Goal: Task Accomplishment & Management: Manage account settings

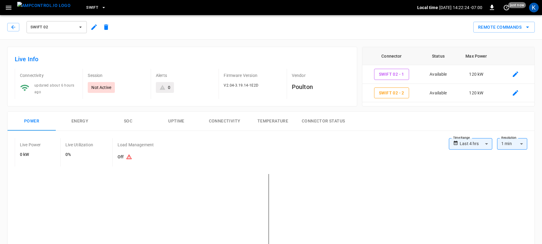
click at [220, 30] on div "Remote Commands" at bounding box center [323, 25] width 423 height 16
click at [86, 8] on span "Swift" at bounding box center [92, 7] width 12 height 7
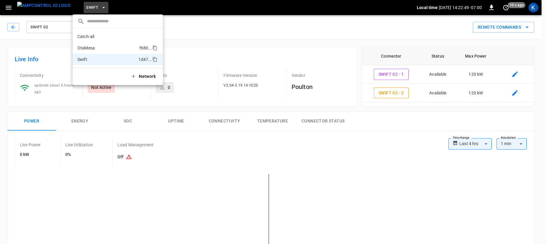
click at [97, 45] on p "OtaMesa" at bounding box center [107, 48] width 60 height 6
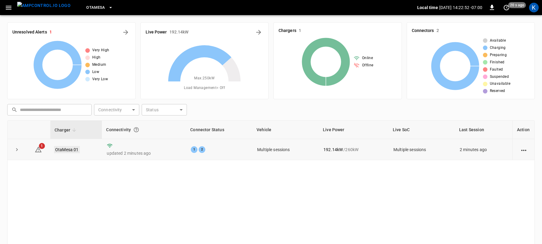
click at [63, 149] on link "OtaMesa 01" at bounding box center [67, 149] width 26 height 7
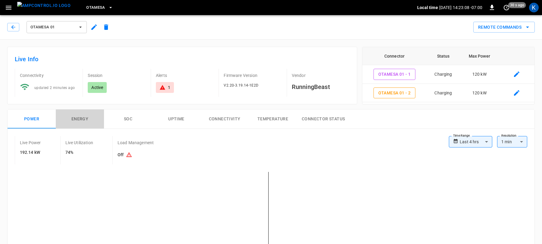
click at [78, 119] on button "Energy" at bounding box center [80, 118] width 48 height 19
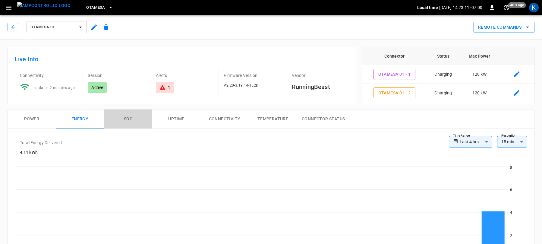
click at [127, 119] on button "SOC" at bounding box center [128, 118] width 48 height 19
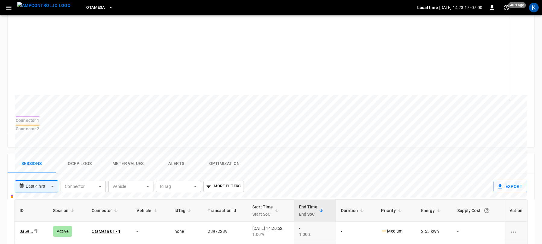
scroll to position [208, 0]
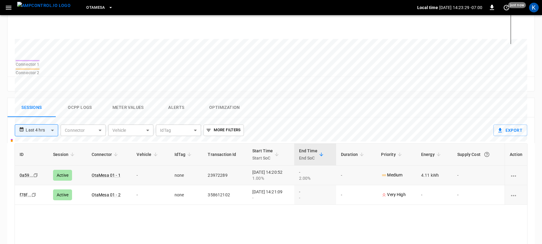
click at [395, 172] on p "Medium" at bounding box center [391, 175] width 21 height 6
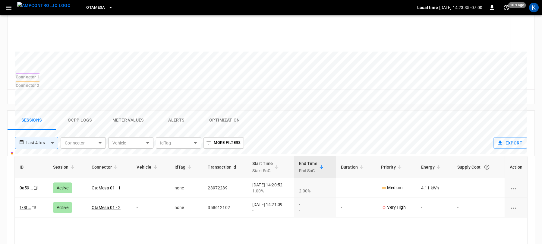
scroll to position [0, 0]
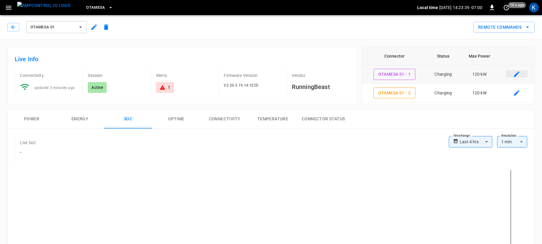
click at [518, 75] on icon "connector table" at bounding box center [516, 74] width 7 height 7
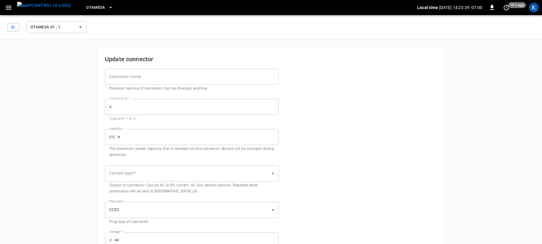
type input "***"
type input "**"
type input "***"
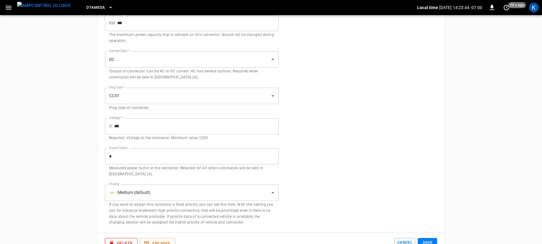
scroll to position [162, 0]
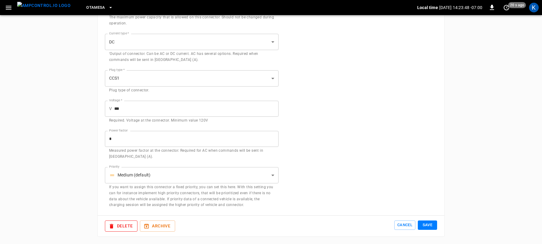
click at [272, 176] on body "**********" at bounding box center [271, 40] width 542 height 405
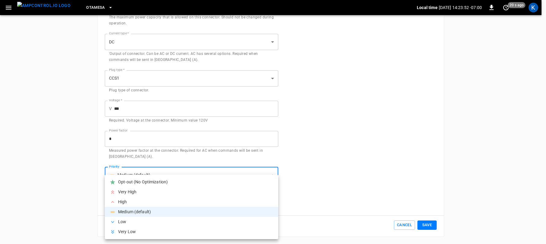
click at [134, 201] on li "High" at bounding box center [192, 202] width 174 height 10
type input "*"
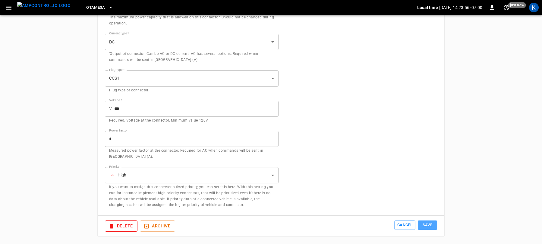
click at [425, 225] on button "Save" at bounding box center [427, 224] width 19 height 9
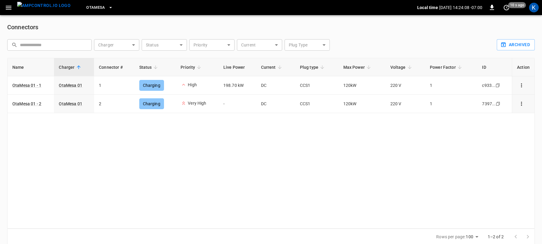
click at [7, 9] on icon "button" at bounding box center [9, 8] width 6 height 4
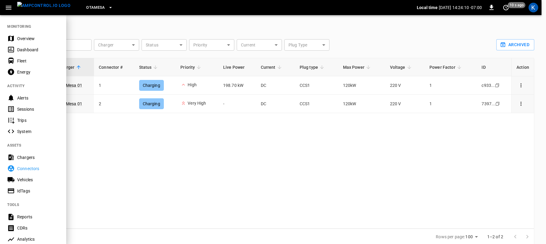
click at [86, 6] on span "OtaMesa" at bounding box center [95, 7] width 19 height 7
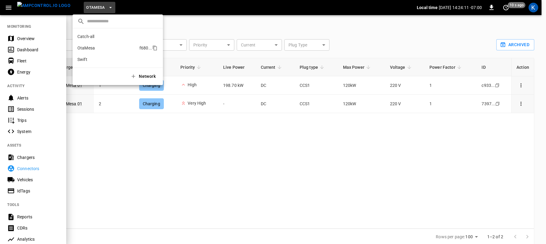
click at [93, 50] on p "OtaMesa" at bounding box center [107, 48] width 60 height 6
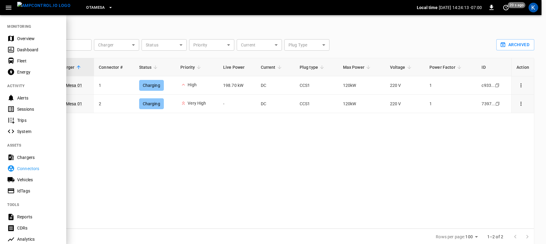
click at [118, 29] on div at bounding box center [273, 122] width 546 height 244
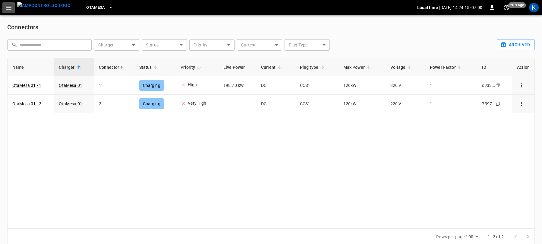
click at [8, 5] on icon "button" at bounding box center [9, 8] width 8 height 8
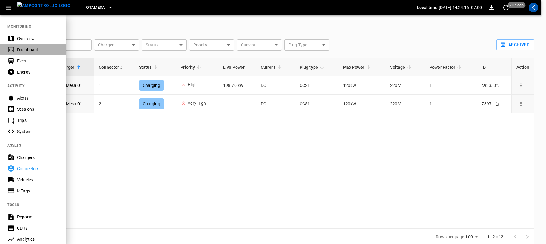
click at [28, 49] on div "Dashboard" at bounding box center [38, 50] width 42 height 6
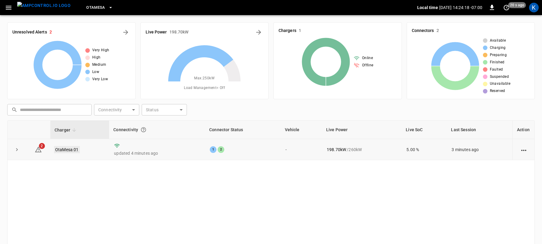
click at [67, 149] on link "OtaMesa 01" at bounding box center [67, 149] width 26 height 7
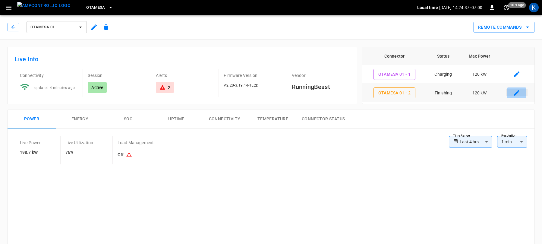
click at [518, 93] on icon "connector table" at bounding box center [516, 92] width 7 height 7
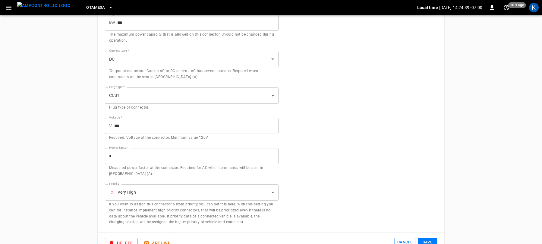
scroll to position [150, 0]
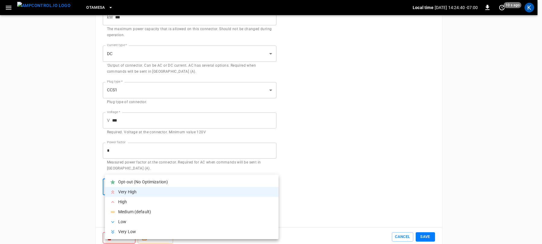
click at [169, 188] on body "**********" at bounding box center [271, 52] width 542 height 405
click at [138, 203] on li "High" at bounding box center [192, 202] width 174 height 10
type input "*"
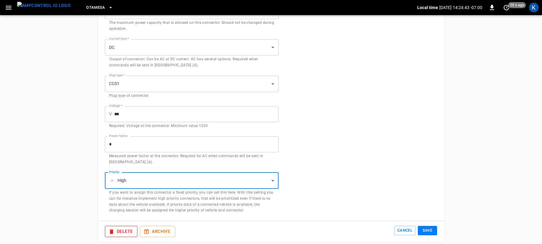
scroll to position [162, 0]
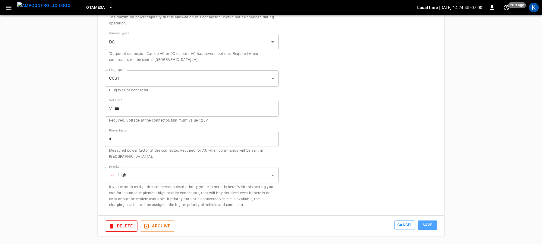
click at [427, 225] on button "Save" at bounding box center [427, 224] width 19 height 9
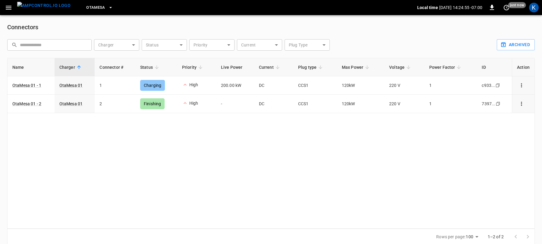
click at [7, 7] on icon "button" at bounding box center [9, 8] width 8 height 8
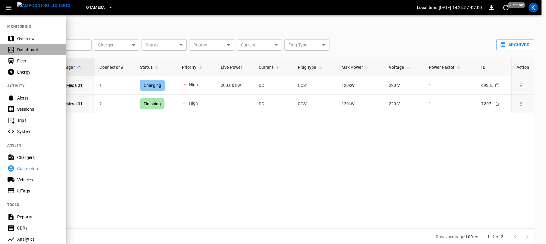
click at [24, 49] on div "Dashboard" at bounding box center [38, 50] width 42 height 6
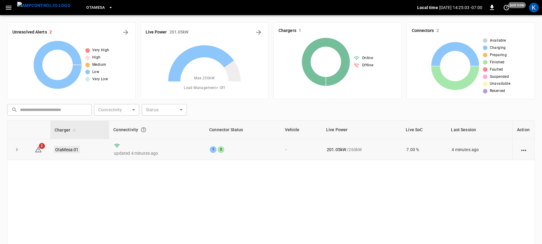
click at [64, 150] on link "OtaMesa 01" at bounding box center [67, 149] width 26 height 7
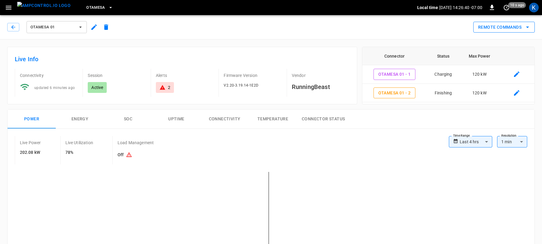
click at [500, 26] on button "Remote Commands" at bounding box center [503, 27] width 61 height 11
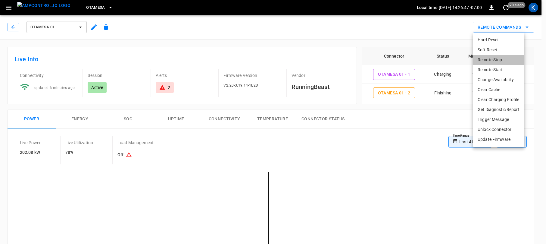
click at [491, 58] on li "Remote Stop" at bounding box center [499, 60] width 52 height 10
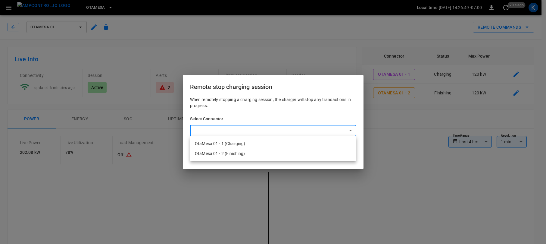
click at [234, 143] on li "OtaMesa 01 - 1 (Charging)" at bounding box center [273, 144] width 166 height 10
type input "**********"
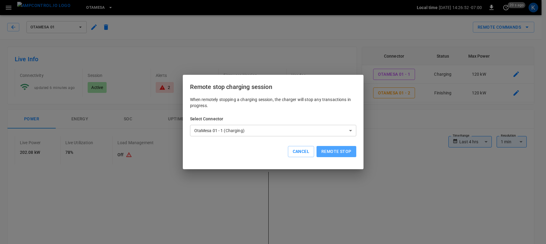
click at [332, 152] on button "Remote stop" at bounding box center [336, 151] width 39 height 11
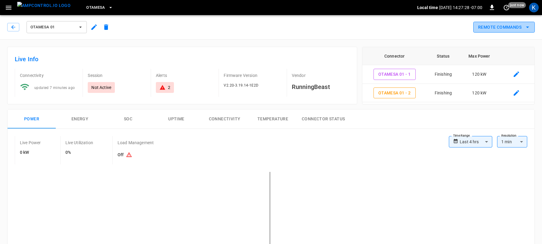
click at [502, 28] on button "Remote Commands" at bounding box center [503, 27] width 61 height 11
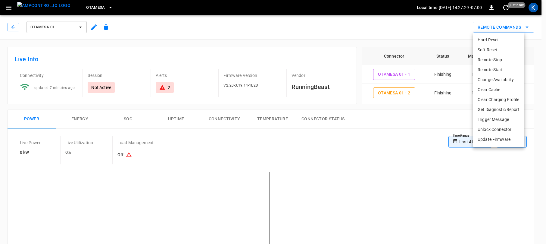
click at [376, 27] on div at bounding box center [273, 122] width 546 height 244
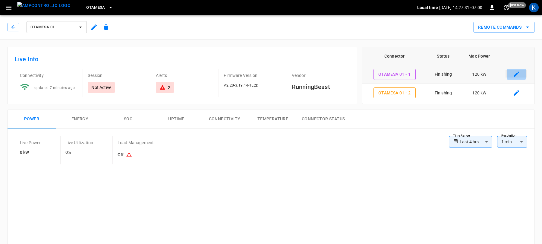
click at [516, 75] on icon "connector table" at bounding box center [516, 73] width 5 height 5
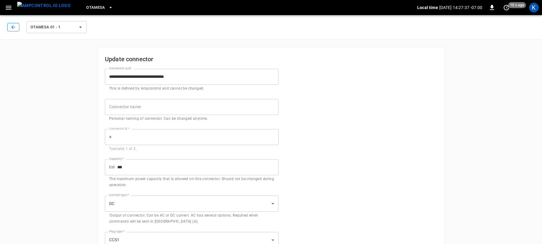
click at [13, 27] on icon "button" at bounding box center [13, 27] width 4 height 4
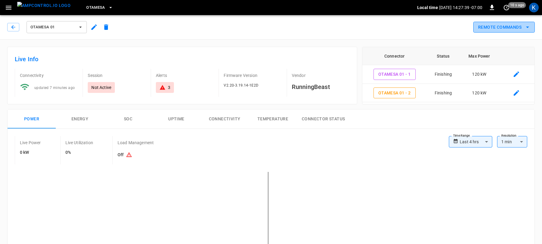
click at [500, 24] on button "Remote Commands" at bounding box center [503, 27] width 61 height 11
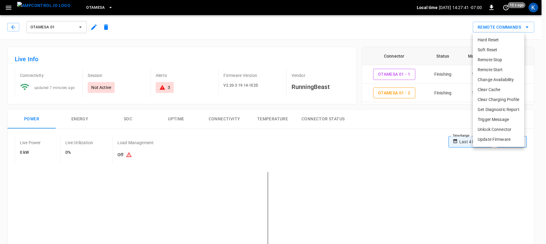
click at [493, 39] on li "Hard Reset" at bounding box center [499, 40] width 52 height 10
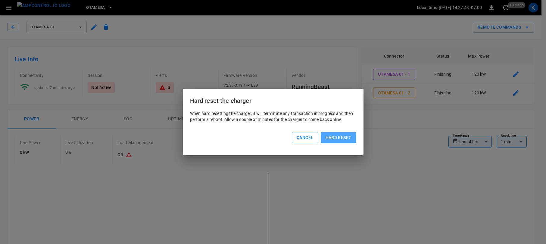
click at [346, 138] on button "Hard reset" at bounding box center [339, 137] width 36 height 11
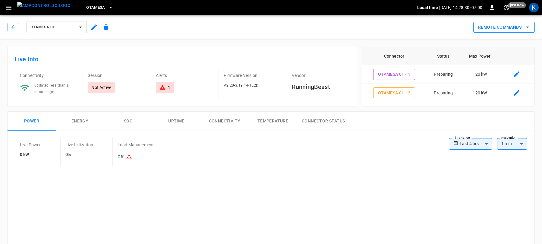
click at [502, 27] on button "Remote Commands" at bounding box center [503, 27] width 61 height 11
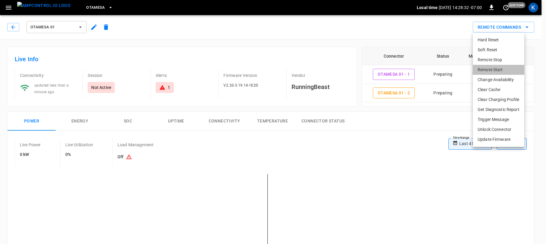
click at [491, 69] on li "Remote Start" at bounding box center [499, 70] width 52 height 10
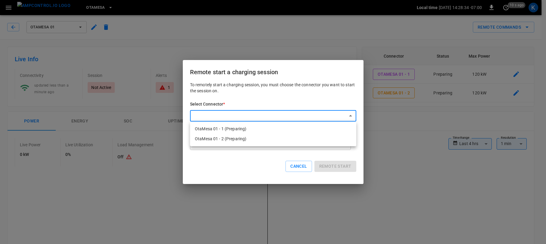
click at [228, 128] on li "OtaMesa 01 - 1 (Preparing)" at bounding box center [273, 129] width 166 height 10
type input "**********"
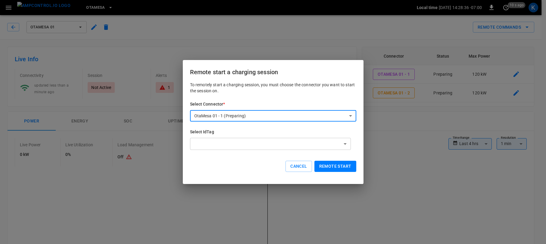
click at [329, 165] on button "Remote start" at bounding box center [336, 166] width 42 height 11
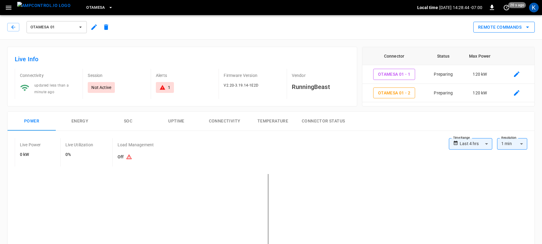
click at [502, 27] on button "Remote Commands" at bounding box center [503, 27] width 61 height 11
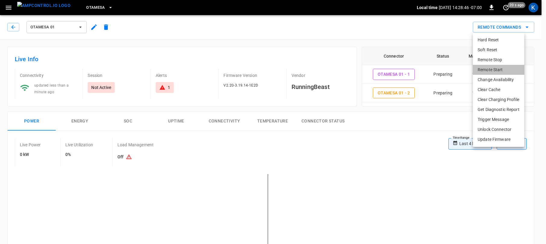
click at [489, 71] on li "Remote Start" at bounding box center [499, 70] width 52 height 10
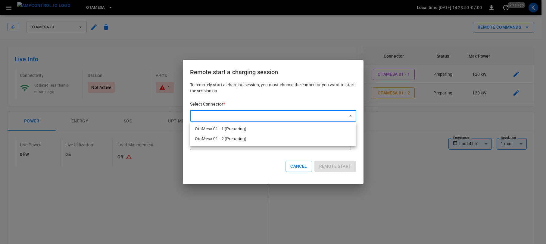
click at [225, 139] on li "OtaMesa 01 - 2 (Preparing)" at bounding box center [273, 139] width 166 height 10
type input "**********"
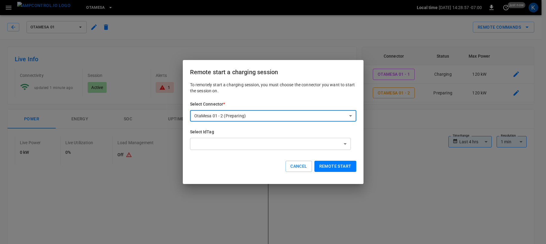
click at [334, 165] on button "Remote start" at bounding box center [336, 166] width 42 height 11
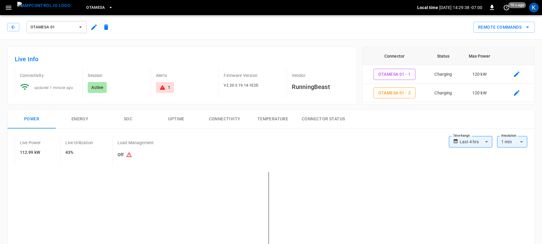
click at [128, 118] on button "SOC" at bounding box center [128, 118] width 48 height 19
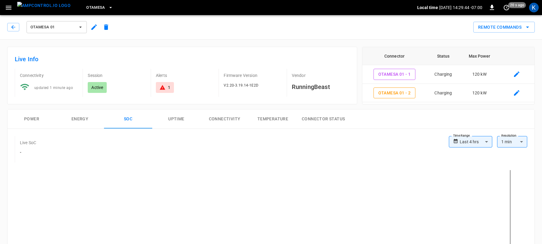
click at [31, 119] on button "Power" at bounding box center [32, 118] width 48 height 19
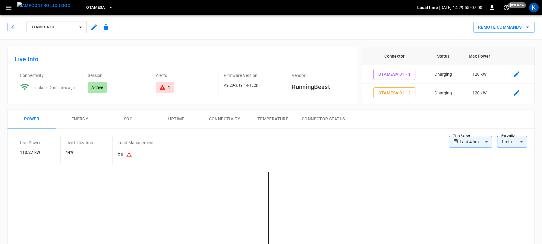
click at [130, 119] on button "SOC" at bounding box center [128, 118] width 48 height 19
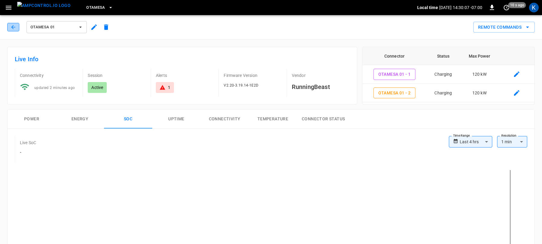
click at [14, 26] on icon "button" at bounding box center [13, 27] width 6 height 6
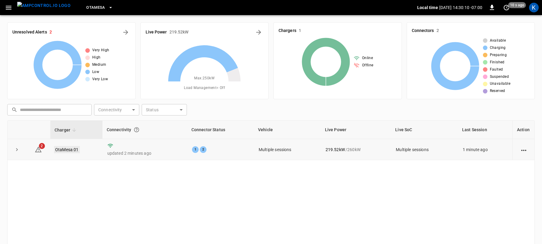
click at [68, 151] on link "OtaMesa 01" at bounding box center [67, 149] width 26 height 7
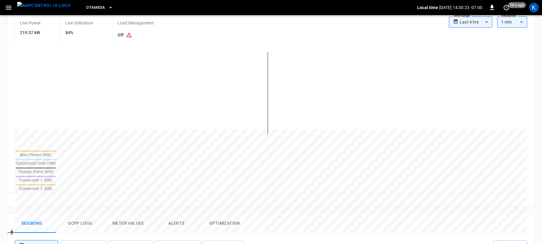
scroll to position [119, 0]
drag, startPoint x: 265, startPoint y: 77, endPoint x: 271, endPoint y: 77, distance: 6.0
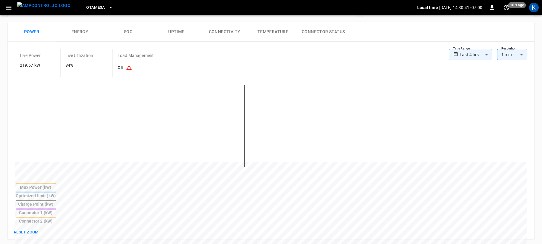
scroll to position [0, 0]
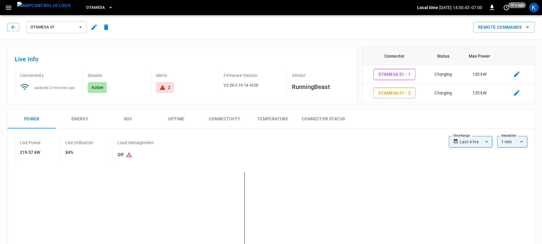
click at [128, 119] on button "SOC" at bounding box center [128, 118] width 48 height 19
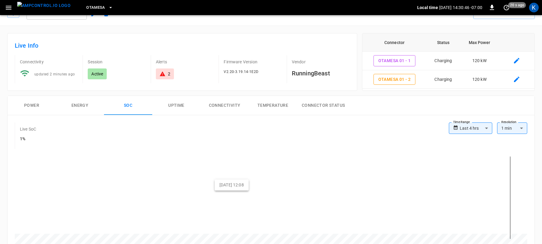
scroll to position [5, 0]
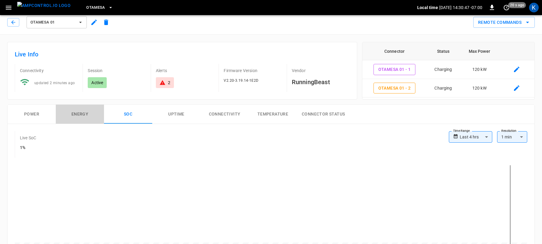
click at [77, 115] on button "Energy" at bounding box center [80, 114] width 48 height 19
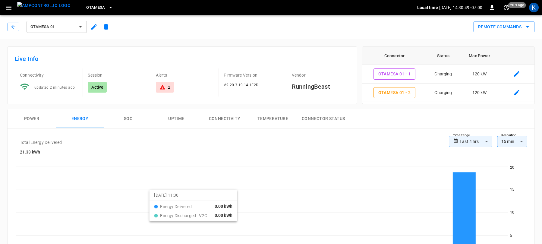
scroll to position [0, 0]
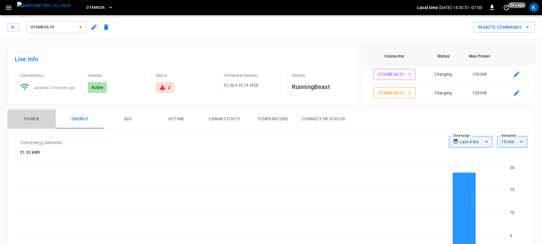
click at [33, 118] on button "Power" at bounding box center [32, 118] width 48 height 19
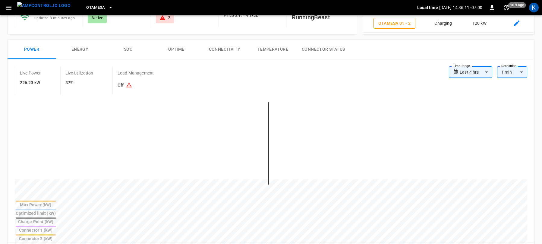
scroll to position [59, 0]
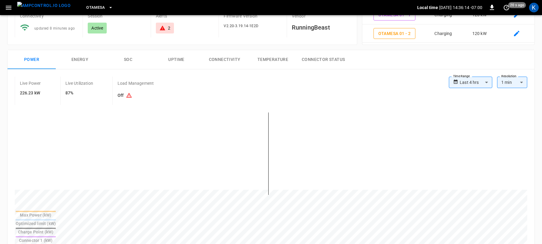
click at [127, 60] on button "SOC" at bounding box center [128, 59] width 48 height 19
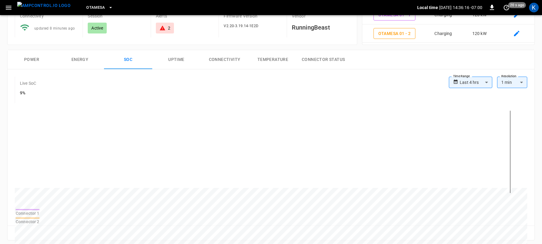
click at [77, 60] on button "Energy" at bounding box center [80, 59] width 48 height 19
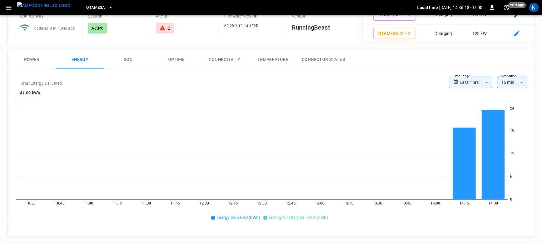
click at [33, 59] on button "Power" at bounding box center [32, 59] width 48 height 19
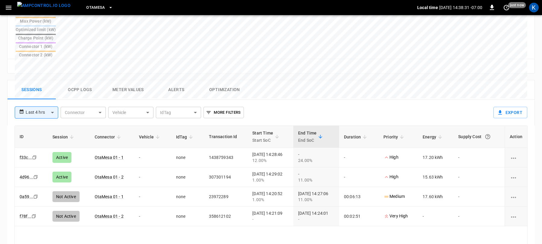
scroll to position [278, 0]
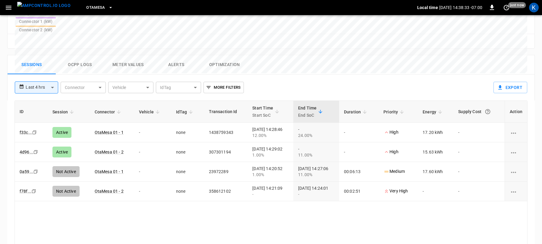
click at [25, 130] on link "f33c ..." at bounding box center [26, 132] width 12 height 5
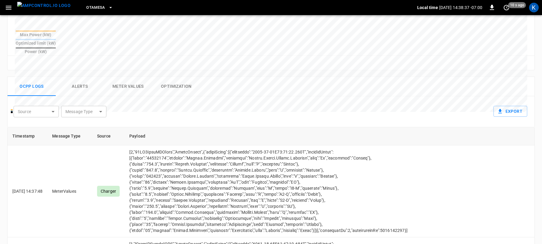
scroll to position [225, 0]
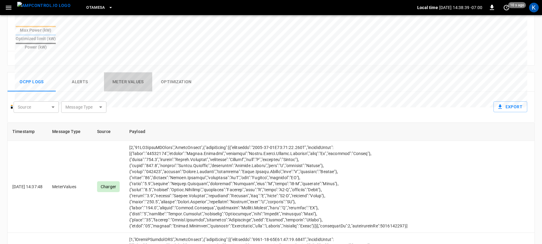
click at [130, 72] on button "Meter Values" at bounding box center [128, 81] width 48 height 19
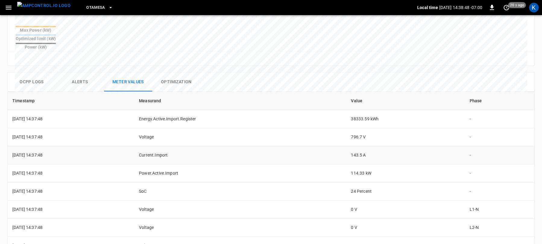
scroll to position [0, 0]
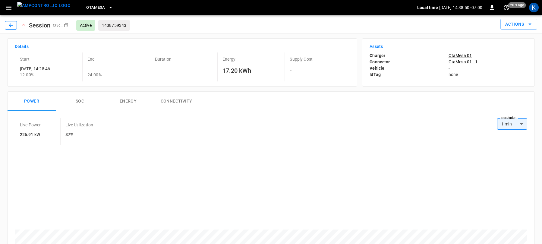
click at [10, 24] on icon "button" at bounding box center [11, 25] width 4 height 4
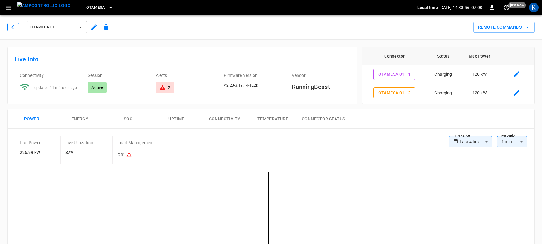
click at [13, 26] on icon "button" at bounding box center [13, 27] width 6 height 6
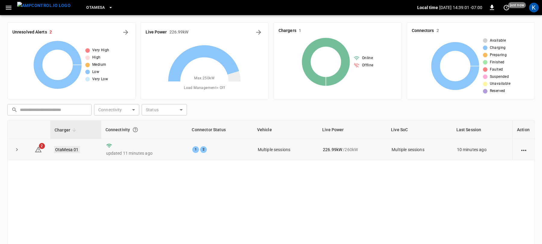
click at [66, 149] on link "OtaMesa 01" at bounding box center [67, 149] width 26 height 7
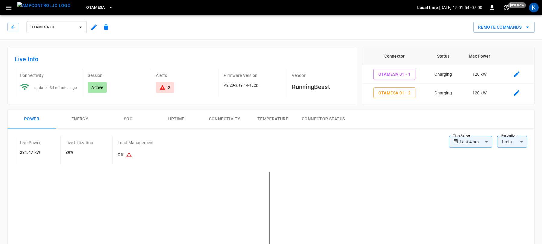
click at [87, 7] on span "OtaMesa" at bounding box center [95, 7] width 19 height 7
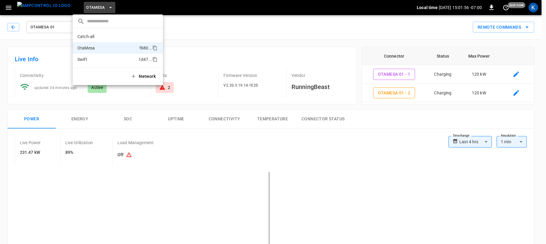
click at [90, 58] on p "Swift" at bounding box center [106, 59] width 59 height 6
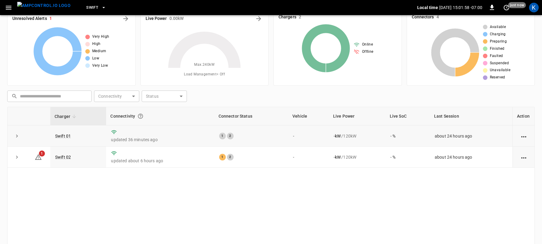
scroll to position [20, 0]
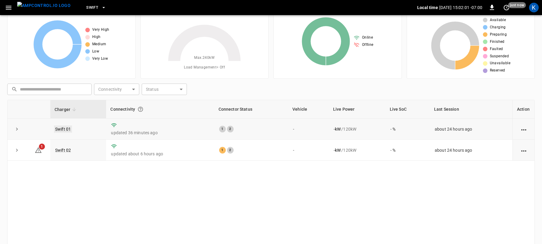
click at [63, 130] on link "Swift 01" at bounding box center [63, 128] width 18 height 7
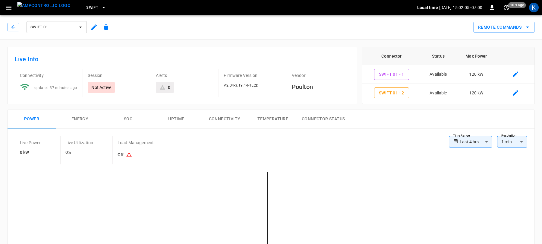
click at [51, 27] on span "Swift 01" at bounding box center [52, 27] width 45 height 7
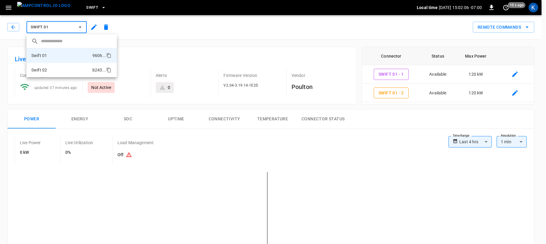
click at [42, 68] on p "Swift 02" at bounding box center [39, 70] width 16 height 6
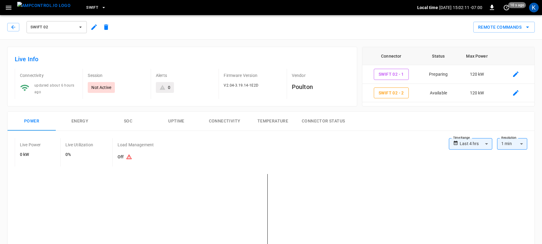
click at [86, 6] on span "Swift" at bounding box center [92, 7] width 12 height 7
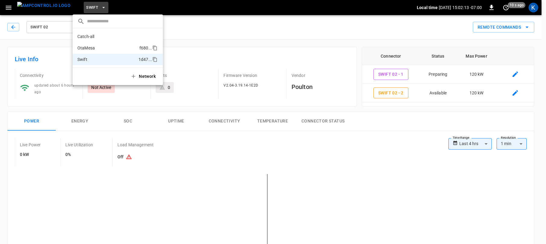
click at [92, 47] on p "OtaMesa" at bounding box center [107, 48] width 60 height 6
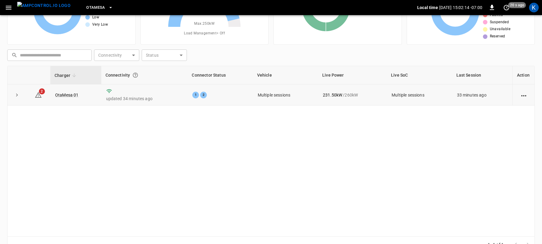
scroll to position [70, 0]
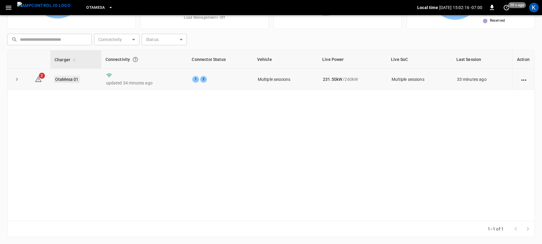
click at [65, 77] on link "OtaMesa 01" at bounding box center [67, 79] width 26 height 7
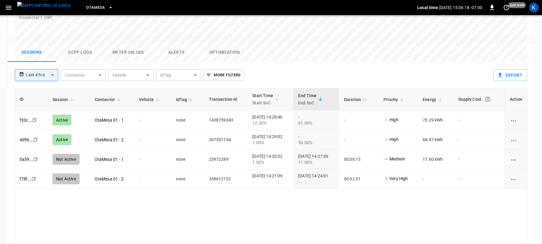
scroll to position [256, 0]
